Goal: Transaction & Acquisition: Book appointment/travel/reservation

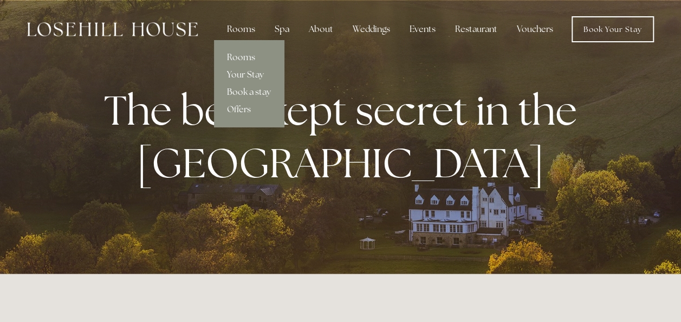
click at [240, 28] on div "Rooms" at bounding box center [240, 29] width 45 height 22
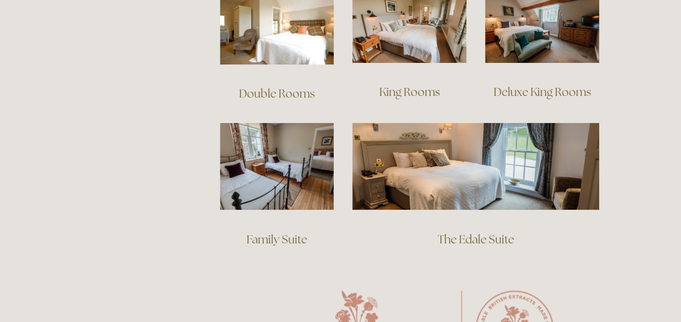
scroll to position [794, 0]
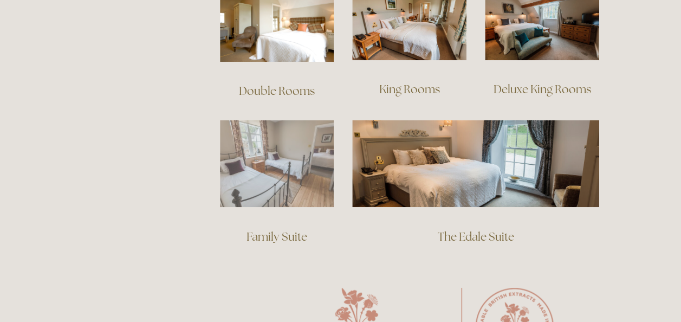
click at [265, 164] on img at bounding box center [277, 163] width 114 height 87
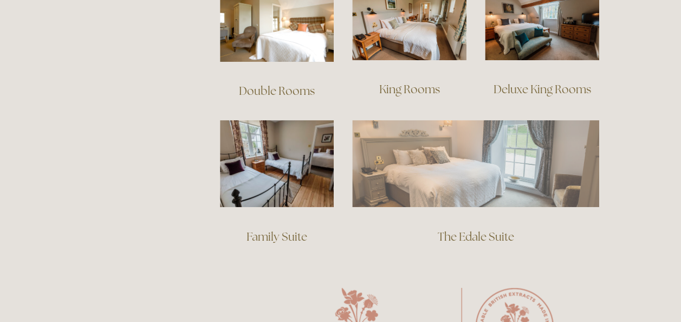
click at [437, 160] on img at bounding box center [475, 163] width 247 height 87
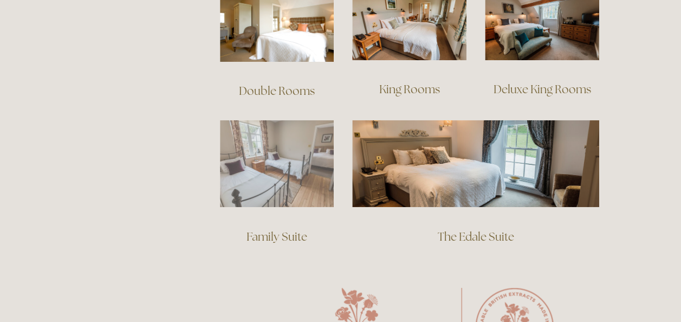
click at [270, 159] on img at bounding box center [277, 163] width 114 height 87
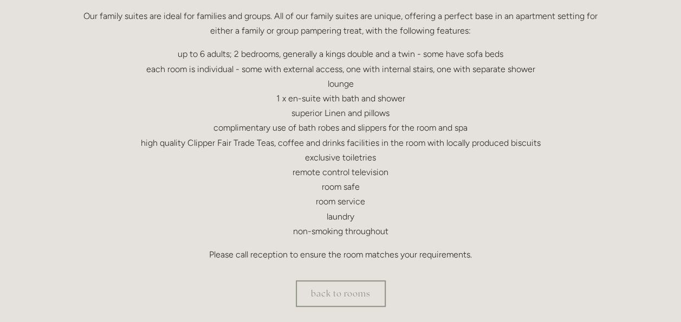
scroll to position [353, 0]
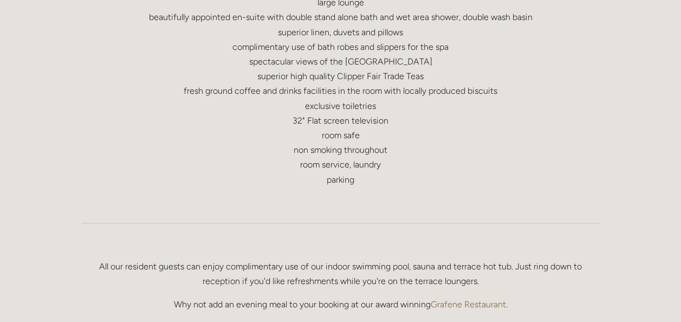
scroll to position [577, 0]
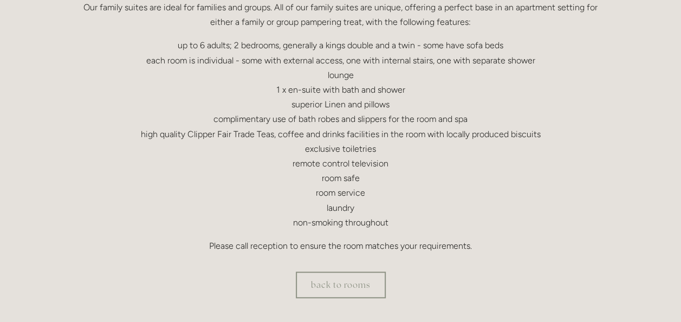
scroll to position [311, 0]
